Goal: Transaction & Acquisition: Purchase product/service

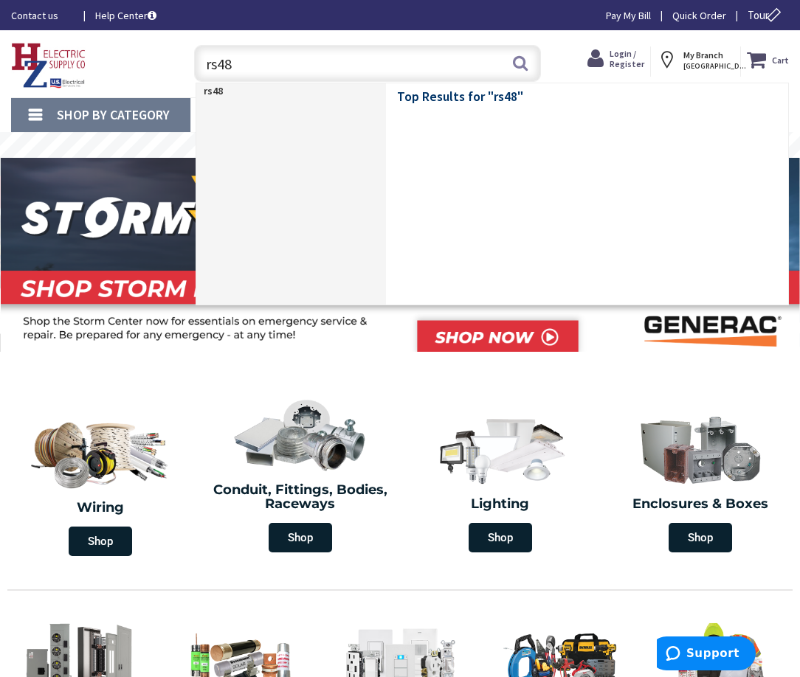
type input "rs485"
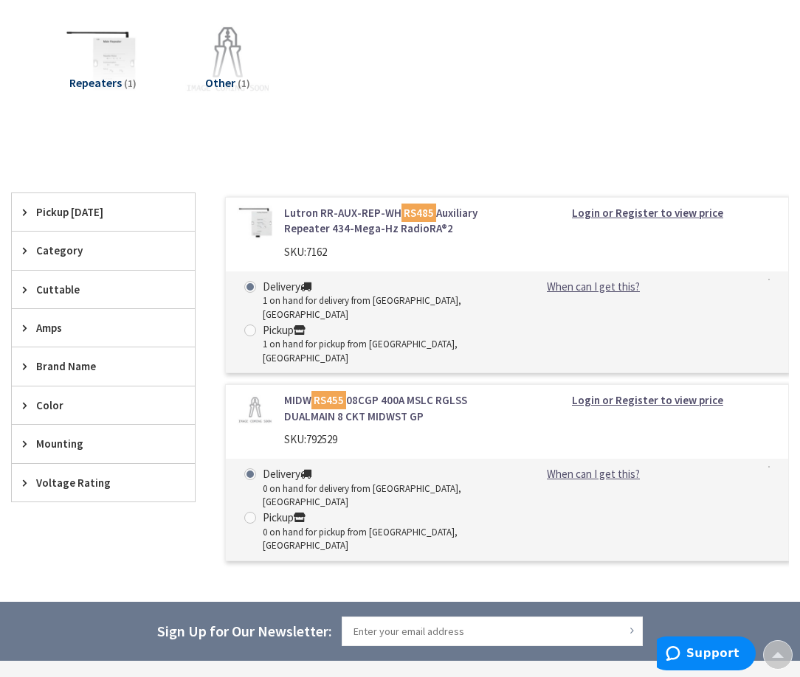
scroll to position [221, 0]
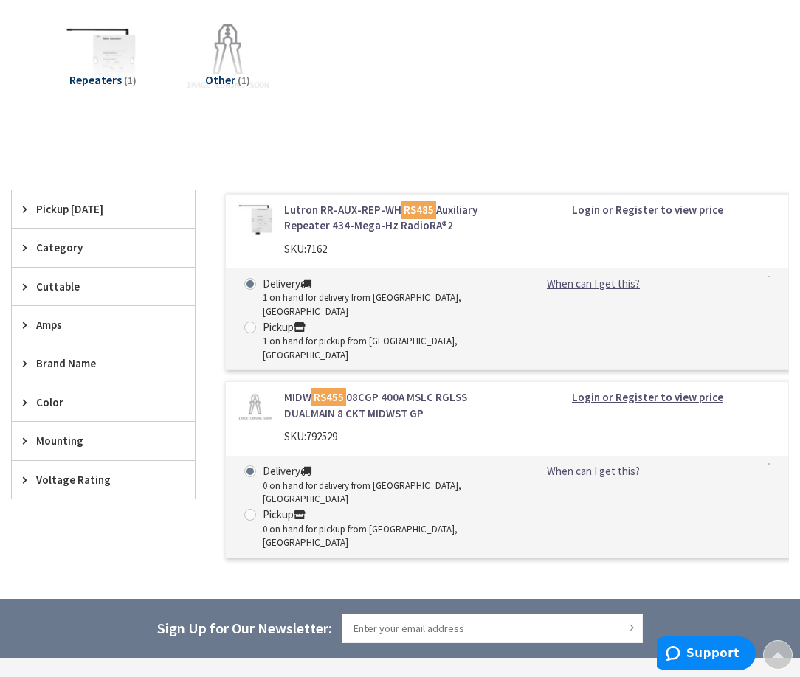
click at [397, 390] on link "MIDW RS455 08CGP 400A MSLC RGLSS DUALMAIN 8 CKT MIDWST GP" at bounding box center [390, 406] width 212 height 32
